Goal: Entertainment & Leisure: Browse casually

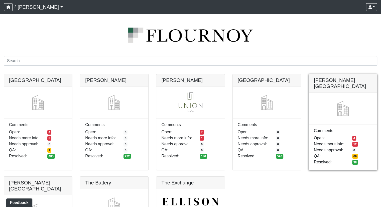
click at [331, 74] on link at bounding box center [343, 74] width 68 height 0
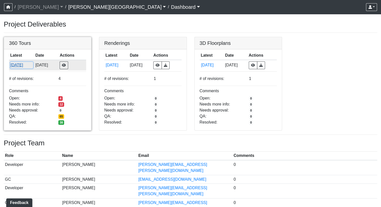
click at [23, 67] on button "[DATE]" at bounding box center [21, 65] width 23 height 7
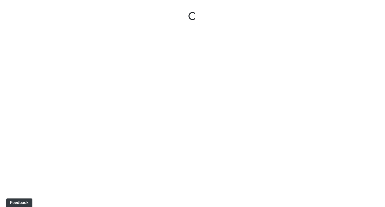
select select "rF9Y2TWouUAfWVEd1Berio"
select select "4RaHTiPXkmhnUPAV7KL21M"
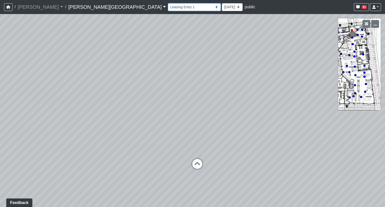
click at [168, 7] on select "Hallway Hospitality Bar Package Room Package Room Entry Pool Courtyard Entry 1 …" at bounding box center [194, 7] width 53 height 8
click at [168, 3] on select "Hallway Hospitality Bar Package Room Package Room Entry Pool Courtyard Entry 1 …" at bounding box center [194, 7] width 53 height 8
select select "8zVgjbSArwvbCW4MCp4mMz"
select select "[DEMOGRAPHIC_DATA]"
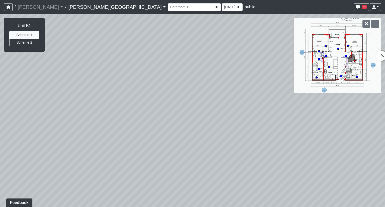
drag, startPoint x: 275, startPoint y: 133, endPoint x: 152, endPoint y: 52, distance: 147.0
click at [148, 50] on div "Loading... Coffee Bar Loading... Created by [PERSON_NAME] - [DATE] - Rev: [DATE…" at bounding box center [192, 110] width 385 height 193
click at [378, 25] on button "button" at bounding box center [375, 24] width 8 height 8
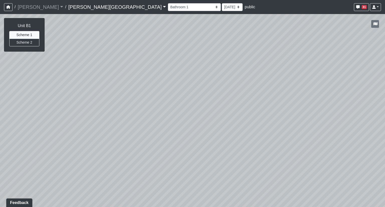
drag, startPoint x: 236, startPoint y: 78, endPoint x: 283, endPoint y: 136, distance: 75.0
click at [283, 136] on div "Loading... Coffee Bar Loading... Created by [PERSON_NAME] - [DATE] - Rev: [DATE…" at bounding box center [192, 110] width 385 height 193
drag, startPoint x: 130, startPoint y: 118, endPoint x: 312, endPoint y: 95, distance: 183.6
click at [298, 93] on div "Loading... Coffee Bar Loading... Created by [PERSON_NAME] - [DATE] - Rev: [DATE…" at bounding box center [192, 110] width 385 height 193
drag, startPoint x: 291, startPoint y: 73, endPoint x: 131, endPoint y: 99, distance: 161.5
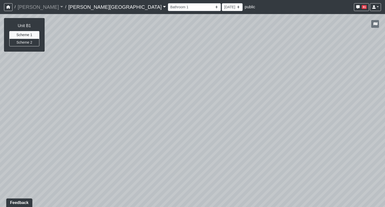
click at [130, 100] on div "Loading... Coffee Bar Loading... Created by [PERSON_NAME] - [DATE] - Rev: [DATE…" at bounding box center [192, 110] width 385 height 193
drag, startPoint x: 260, startPoint y: 83, endPoint x: 85, endPoint y: 83, distance: 174.7
click at [84, 83] on div "Loading... Coffee Bar Loading... Created by [PERSON_NAME] - [DATE] - Rev: [DATE…" at bounding box center [192, 110] width 385 height 193
drag, startPoint x: 247, startPoint y: 71, endPoint x: 192, endPoint y: 71, distance: 54.6
click at [192, 71] on div "Loading... Coffee Bar Loading... Created by [PERSON_NAME] - [DATE] - Rev: [DATE…" at bounding box center [192, 110] width 385 height 193
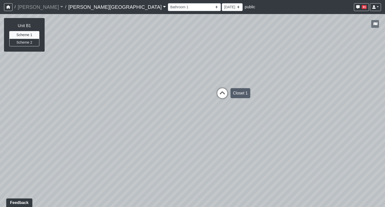
click at [225, 93] on icon at bounding box center [222, 95] width 15 height 15
drag, startPoint x: 280, startPoint y: 83, endPoint x: 98, endPoint y: 74, distance: 182.4
click at [120, 76] on div "Loading... Coffee Bar Loading... Created by [PERSON_NAME] - [DATE] - Rev: [DATE…" at bounding box center [192, 110] width 385 height 193
drag, startPoint x: 224, startPoint y: 78, endPoint x: 92, endPoint y: 74, distance: 132.4
click at [85, 75] on div "Loading... Coffee Bar Loading... Created by [PERSON_NAME] - [DATE] - Rev: [DATE…" at bounding box center [192, 110] width 385 height 193
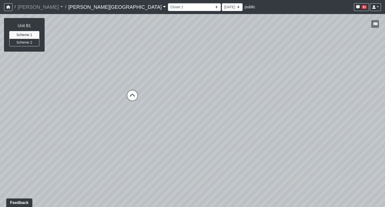
drag, startPoint x: 209, startPoint y: 60, endPoint x: 178, endPoint y: 81, distance: 37.1
click at [178, 81] on div "Loading... Coffee Bar Loading... Created by [PERSON_NAME] - [DATE] - Rev: [DATE…" at bounding box center [192, 110] width 385 height 193
click at [131, 96] on icon at bounding box center [131, 98] width 15 height 15
click at [170, 96] on icon at bounding box center [171, 98] width 15 height 15
drag, startPoint x: 264, startPoint y: 96, endPoint x: 154, endPoint y: 84, distance: 110.7
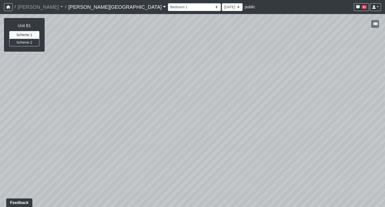
click at [168, 84] on div "Loading... Coffee Bar Loading... Created by [PERSON_NAME] - [DATE] - Rev: [DATE…" at bounding box center [192, 110] width 385 height 193
drag, startPoint x: 245, startPoint y: 79, endPoint x: 101, endPoint y: 73, distance: 143.7
click at [114, 73] on div "Loading... Coffee Bar Loading... Created by [PERSON_NAME] - [DATE] - Rev: [DATE…" at bounding box center [192, 110] width 385 height 193
drag, startPoint x: 134, startPoint y: 75, endPoint x: 1, endPoint y: 71, distance: 133.1
click at [23, 72] on div "Loading... Coffee Bar Loading... Created by [PERSON_NAME] - [DATE] - Rev: [DATE…" at bounding box center [192, 110] width 385 height 193
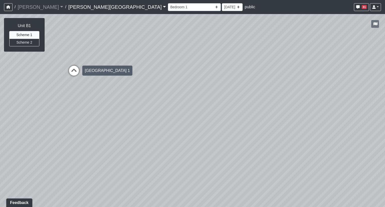
click at [71, 70] on icon at bounding box center [73, 73] width 15 height 15
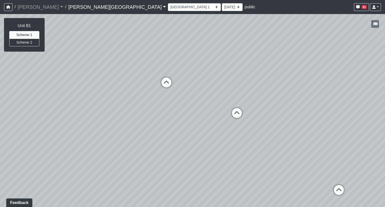
drag, startPoint x: 210, startPoint y: 50, endPoint x: 144, endPoint y: 72, distance: 69.4
click at [144, 72] on div "Loading... Coffee Bar Loading... Created by [PERSON_NAME] - [DATE] - Rev: [DATE…" at bounding box center [192, 110] width 385 height 193
click at [166, 82] on icon at bounding box center [166, 84] width 15 height 15
select select "hQy7LMzoANXpPDJpzy1Xxs"
drag, startPoint x: 243, startPoint y: 85, endPoint x: 23, endPoint y: 55, distance: 221.6
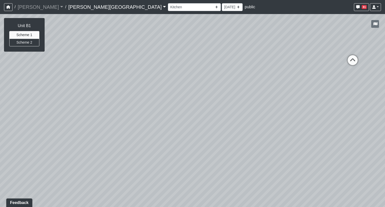
click at [51, 57] on div "Loading... Coffee Bar Loading... Created by [PERSON_NAME] - [DATE] - Rev: [DATE…" at bounding box center [192, 110] width 385 height 193
drag, startPoint x: 177, startPoint y: 54, endPoint x: 57, endPoint y: 130, distance: 142.3
click at [57, 130] on div "Loading... Coffee Bar Loading... Created by [PERSON_NAME] - [DATE] - Rev: [DATE…" at bounding box center [192, 110] width 385 height 193
click at [39, 44] on button "Scheme 2" at bounding box center [24, 43] width 30 height 8
click at [28, 34] on button "Scheme 1" at bounding box center [24, 35] width 30 height 8
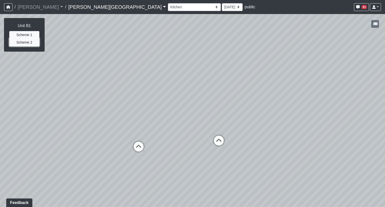
click at [26, 43] on button "Scheme 2" at bounding box center [24, 43] width 30 height 8
